Goal: Understand process/instructions: Learn how to perform a task or action

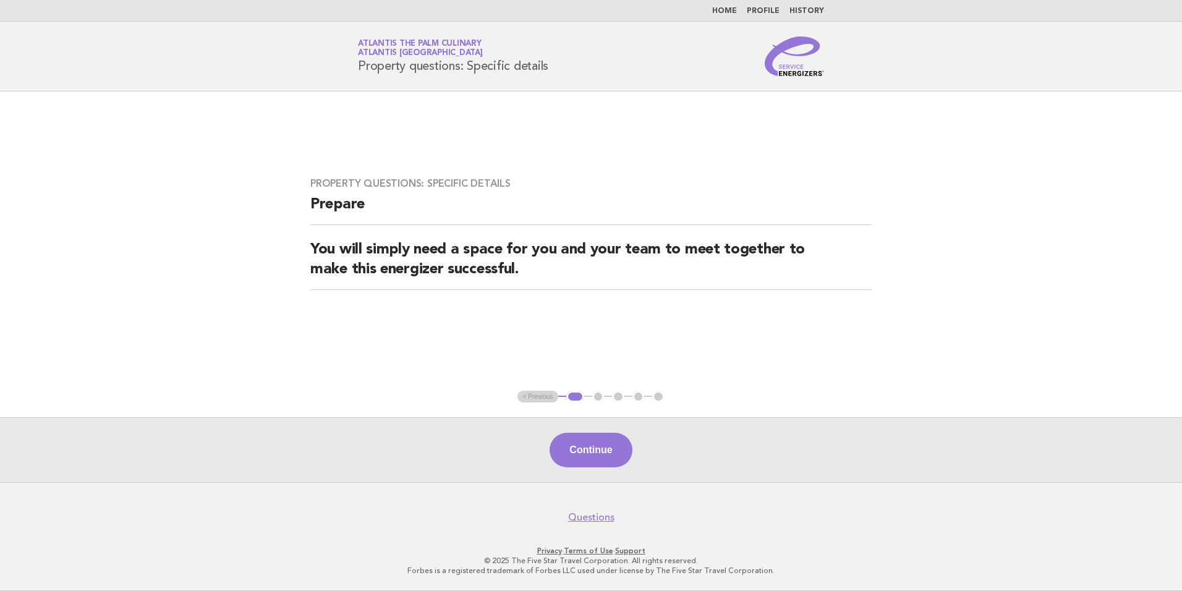
click at [727, 6] on nav "Home Profile History" at bounding box center [591, 11] width 1182 height 22
click at [725, 11] on link "Home" at bounding box center [724, 10] width 25 height 7
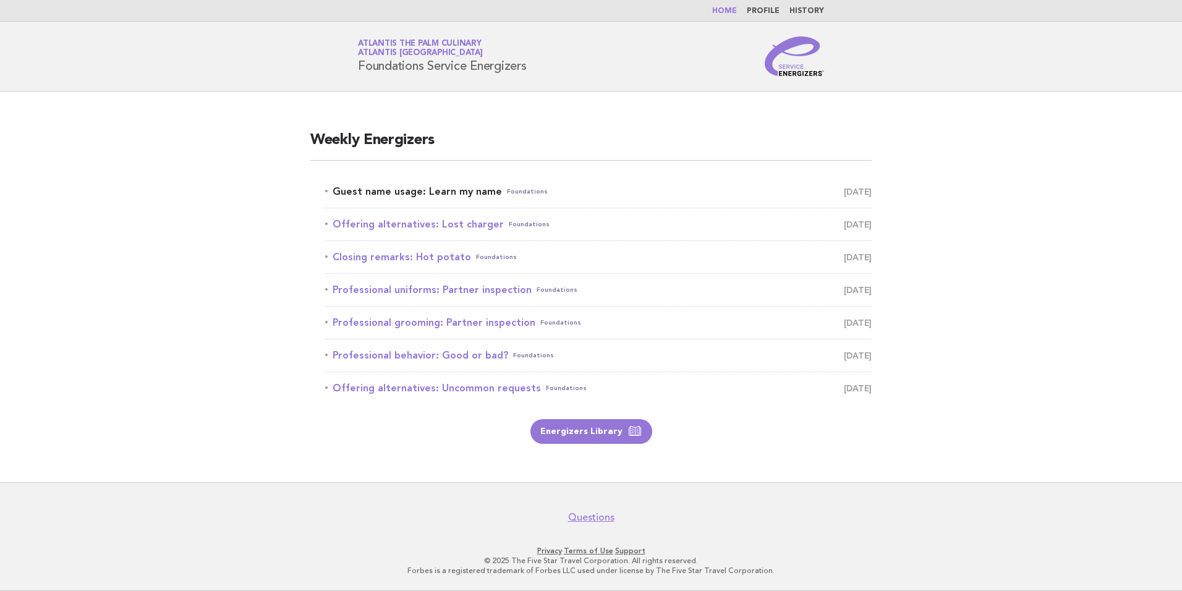
click at [412, 196] on link "Guest name usage: Learn my name Foundations [DATE]" at bounding box center [598, 191] width 547 height 17
click at [397, 192] on link "Guest name usage: Learn my name Foundations [DATE]" at bounding box center [598, 191] width 547 height 17
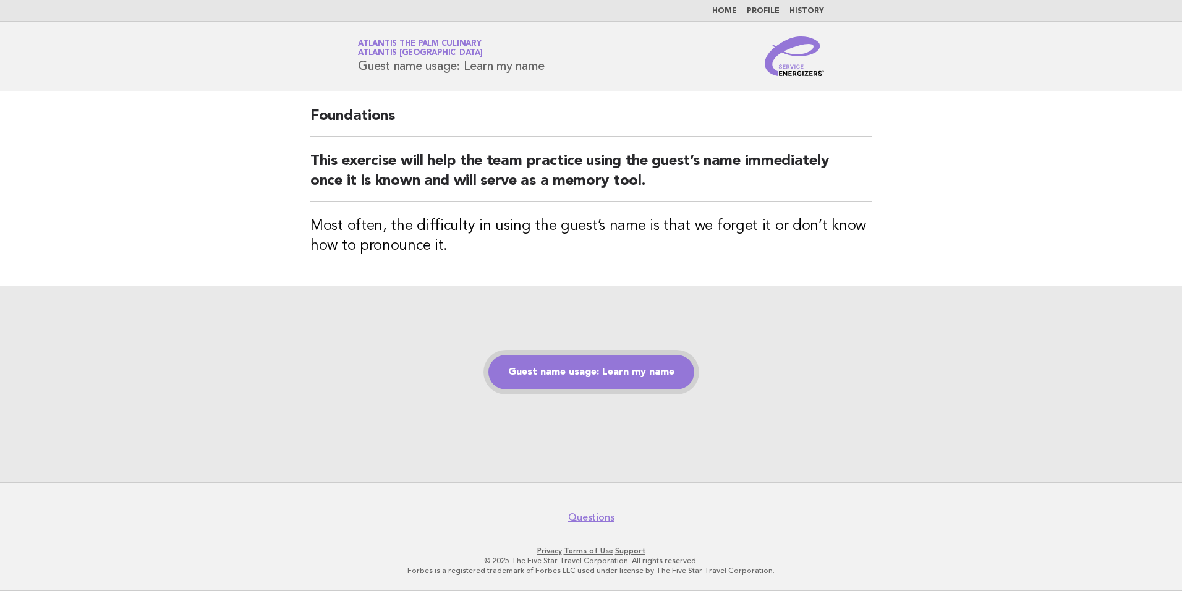
click at [606, 380] on link "Guest name usage: Learn my name" at bounding box center [592, 372] width 206 height 35
click at [579, 372] on link "Guest name usage: Learn my name" at bounding box center [592, 372] width 206 height 35
click at [576, 367] on link "Guest name usage: Learn my name" at bounding box center [592, 372] width 206 height 35
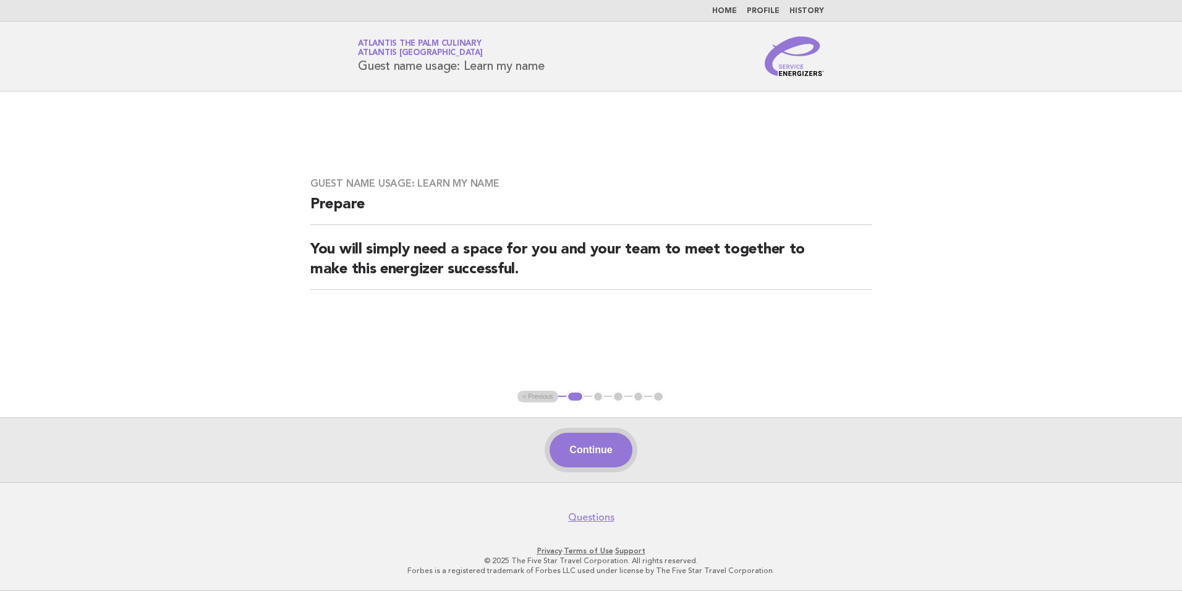
click at [585, 447] on button "Continue" at bounding box center [591, 450] width 82 height 35
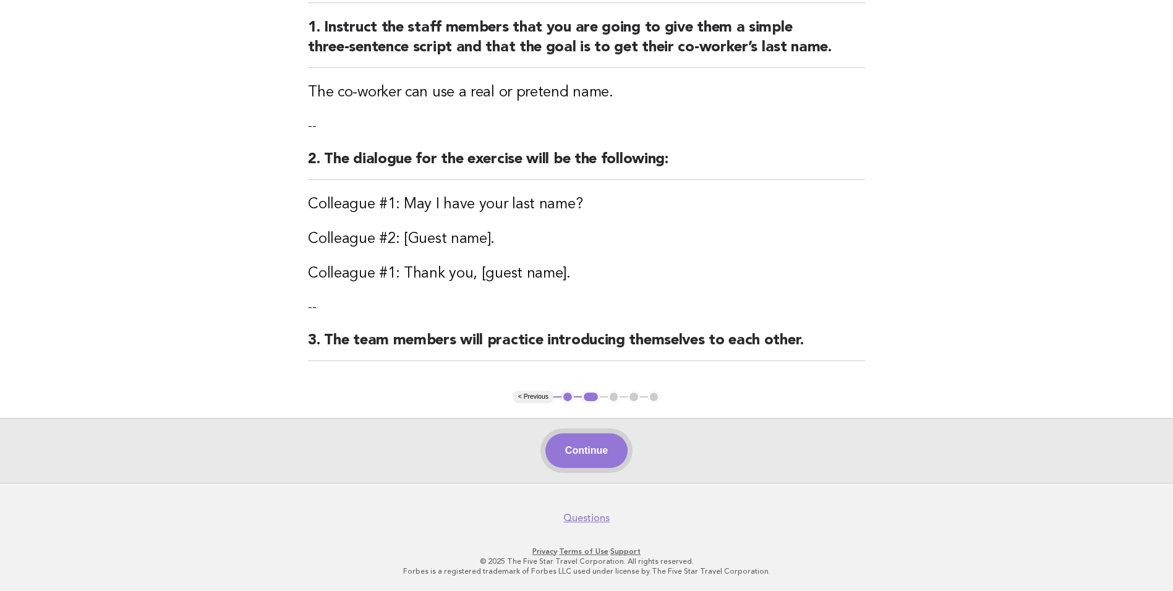
scroll to position [150, 0]
click at [581, 450] on button "Continue" at bounding box center [586, 452] width 82 height 35
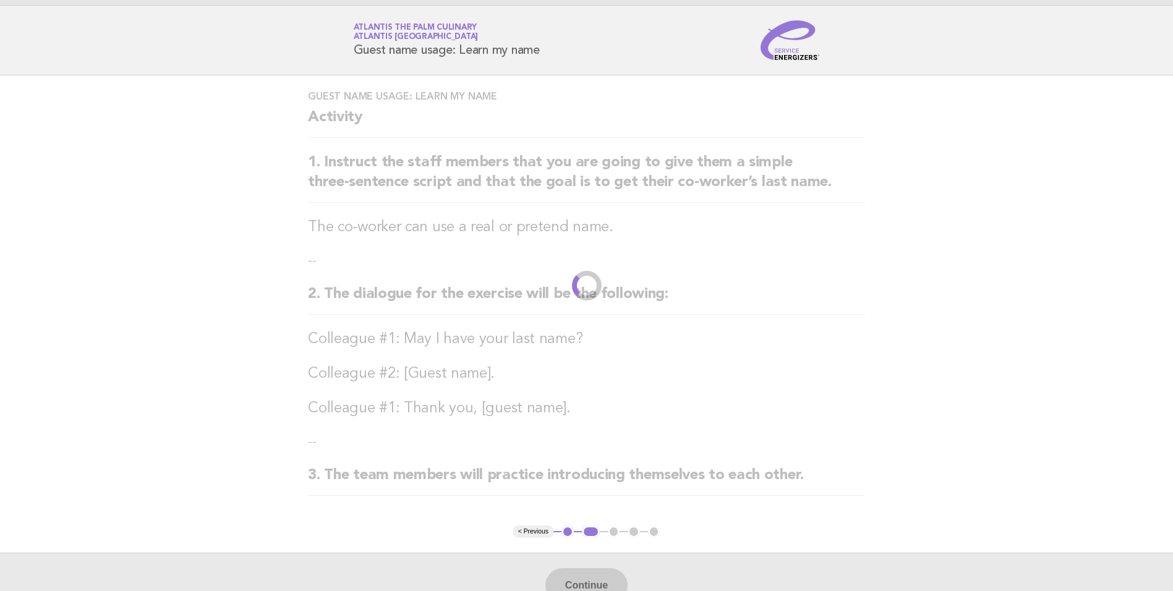
scroll to position [0, 0]
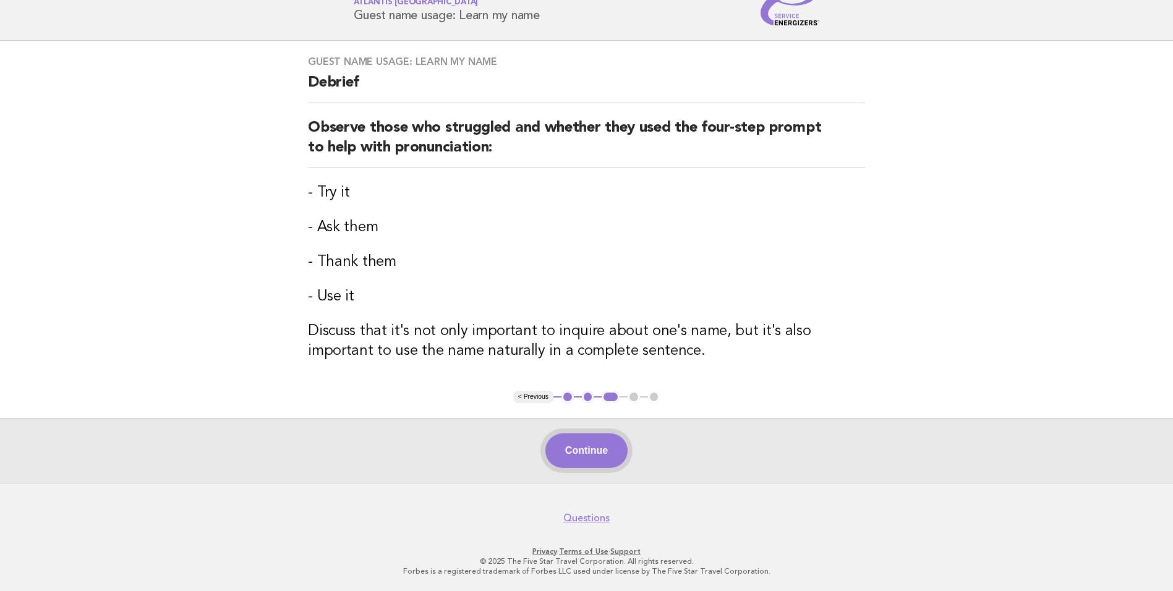
click at [597, 465] on button "Continue" at bounding box center [586, 450] width 82 height 35
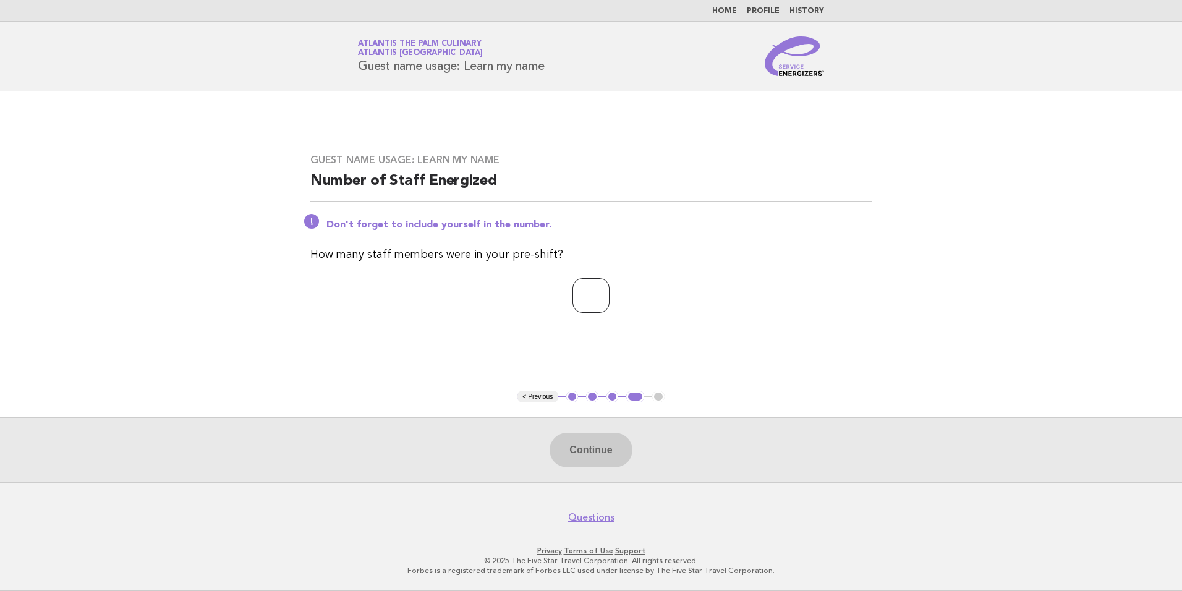
click at [581, 301] on input "number" at bounding box center [591, 295] width 37 height 35
type input "**"
click at [581, 451] on button "Continue" at bounding box center [591, 450] width 82 height 35
